Goal: Task Accomplishment & Management: Manage account settings

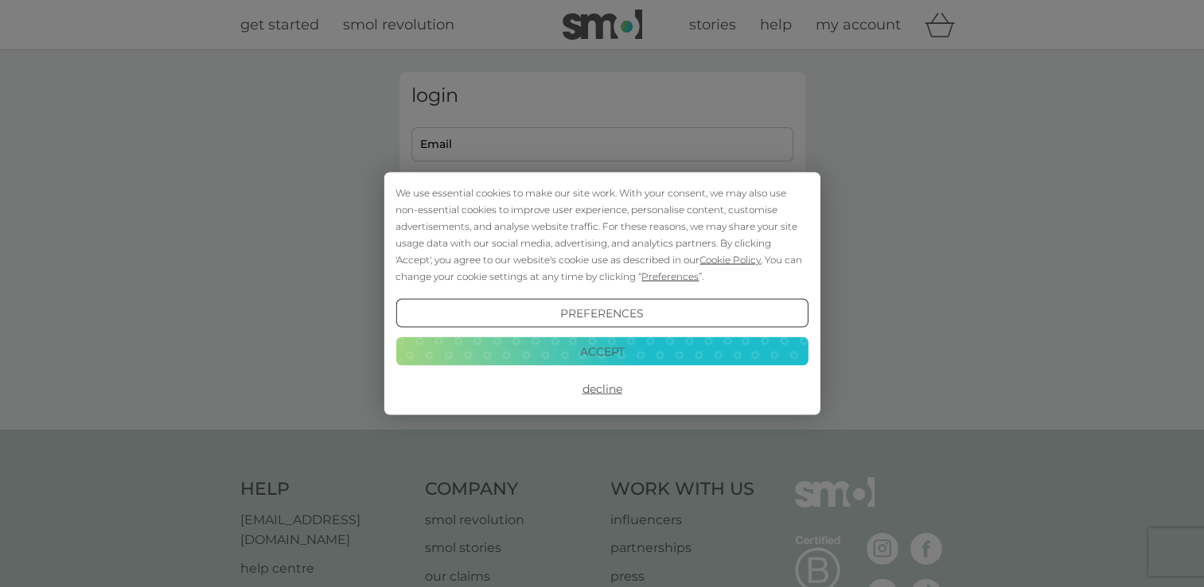
click at [594, 384] on button "Decline" at bounding box center [602, 389] width 412 height 29
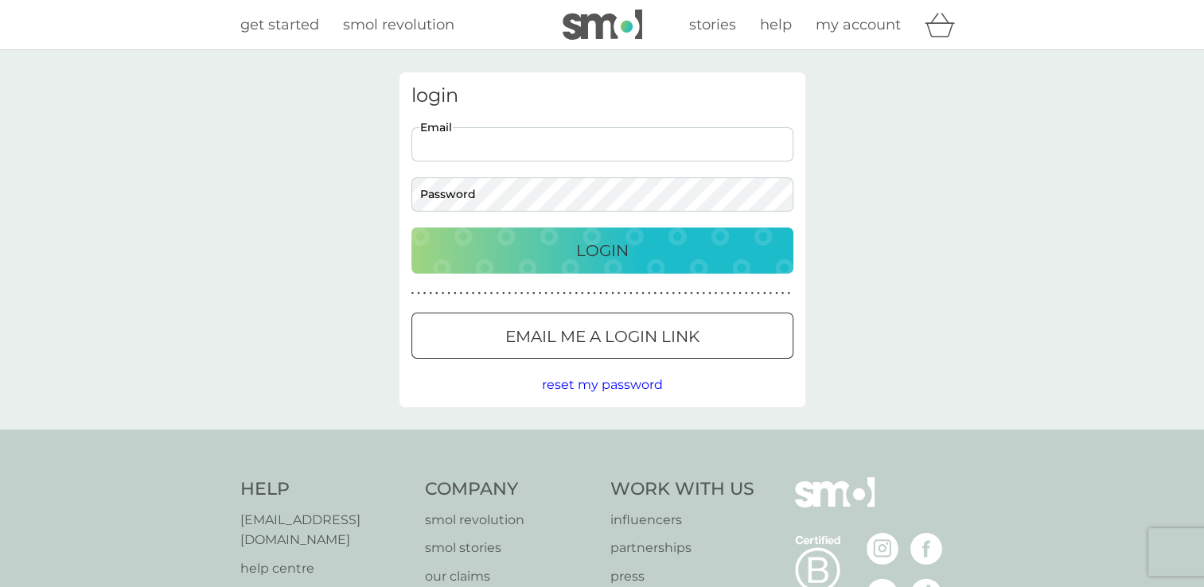
click at [516, 139] on input "Email" at bounding box center [603, 144] width 382 height 34
type input "[PERSON_NAME][EMAIL_ADDRESS][DOMAIN_NAME]"
